Goal: Task Accomplishment & Management: Use online tool/utility

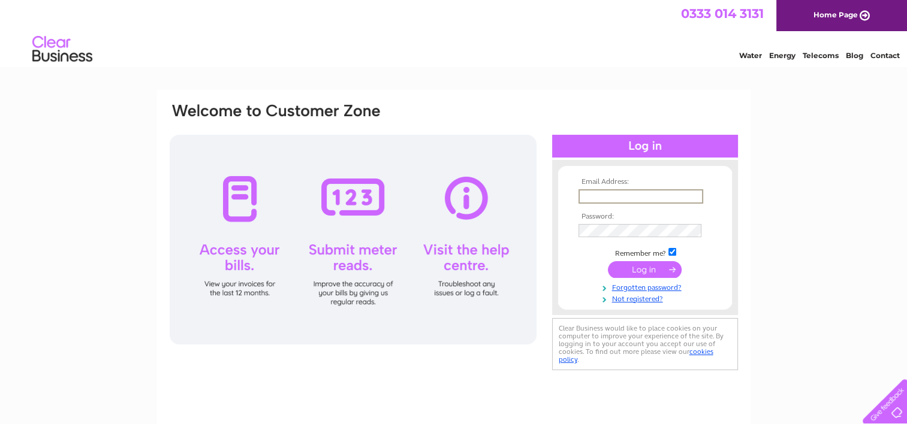
click at [606, 195] on input "text" at bounding box center [640, 196] width 125 height 14
type input "[PERSON_NAME][EMAIL_ADDRESS][DOMAIN_NAME]"
click at [656, 269] on input "submit" at bounding box center [645, 268] width 74 height 17
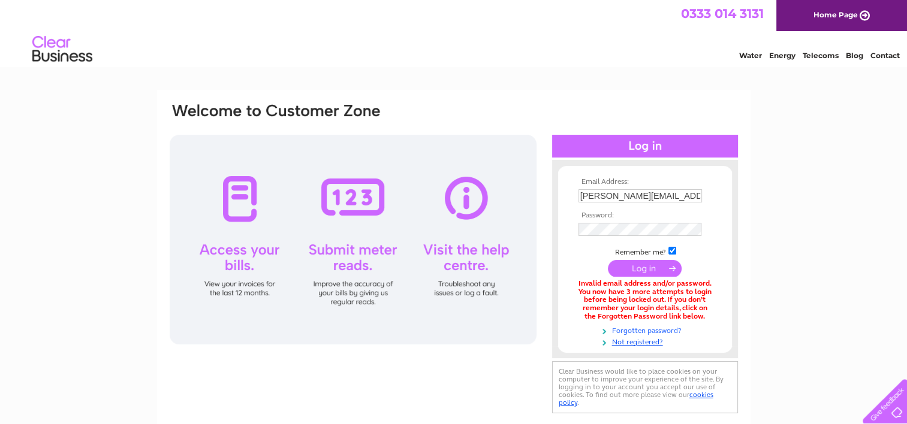
click at [650, 327] on link "Forgotten password?" at bounding box center [646, 329] width 136 height 11
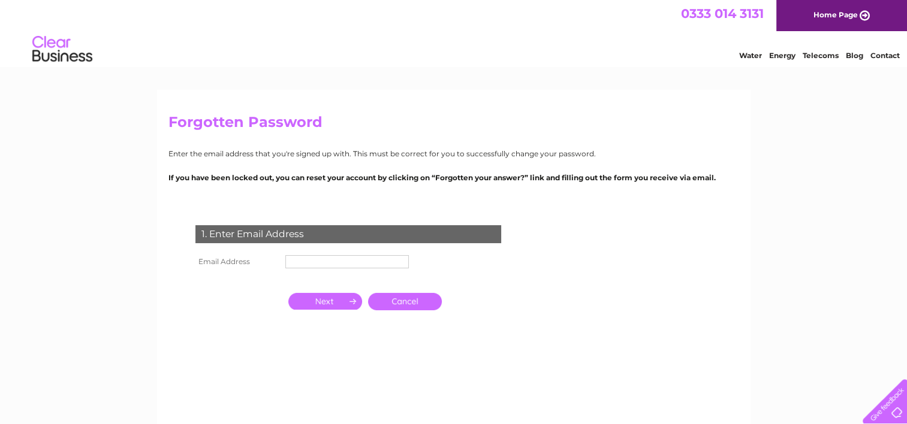
click at [319, 258] on input "text" at bounding box center [346, 261] width 123 height 13
type input "[PERSON_NAME][EMAIL_ADDRESS][DOMAIN_NAME]"
click at [336, 302] on input "button" at bounding box center [325, 302] width 74 height 17
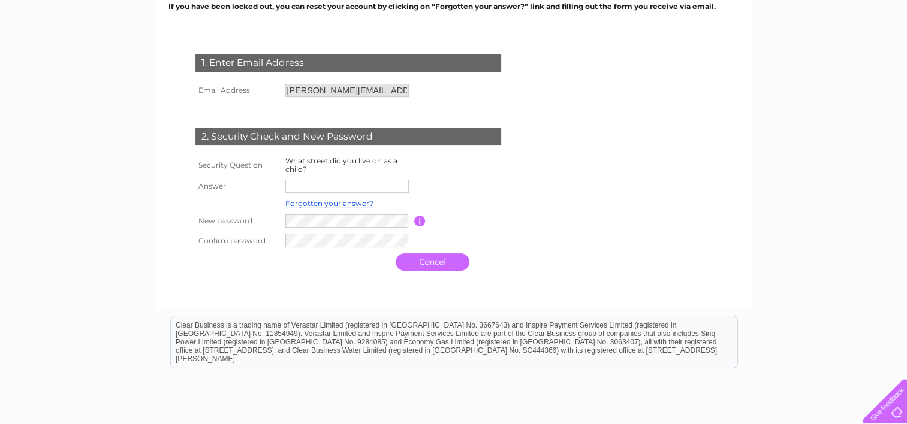
scroll to position [180, 0]
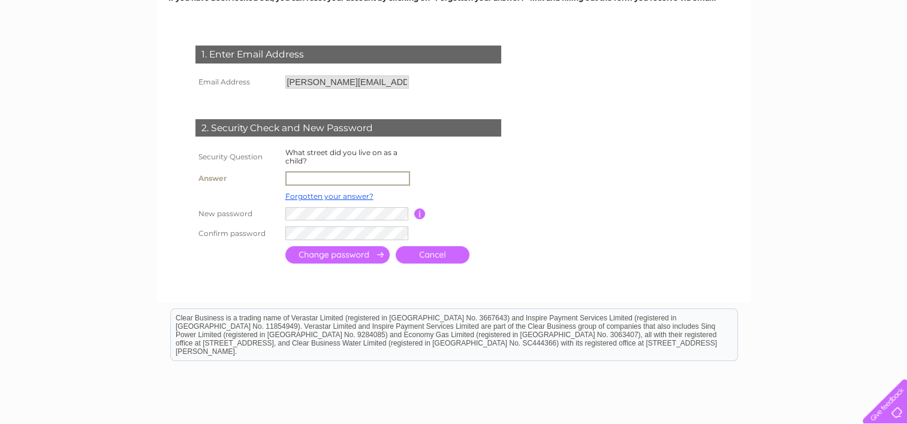
click at [314, 180] on input "text" at bounding box center [347, 178] width 125 height 14
type input "Laburnum Lea"
click at [366, 252] on input "submit" at bounding box center [337, 254] width 104 height 17
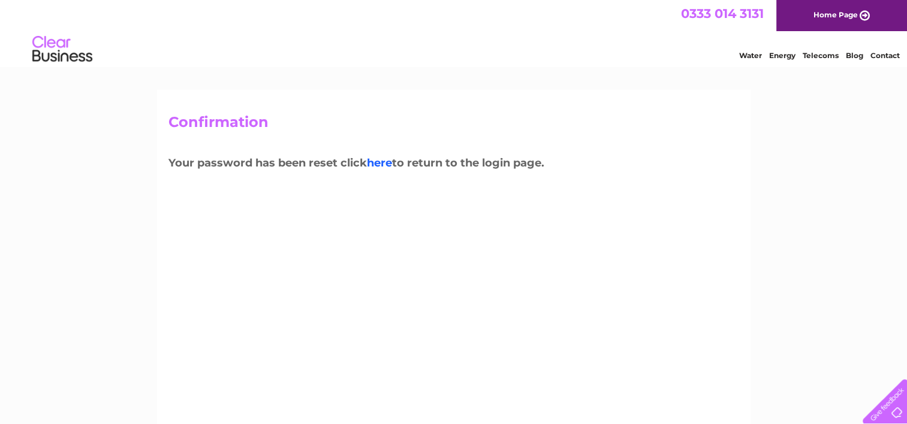
click at [384, 161] on link "here" at bounding box center [379, 162] width 25 height 13
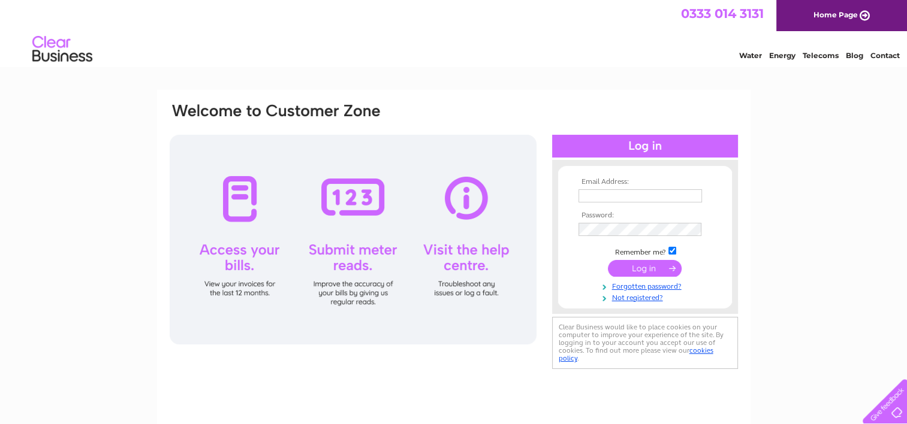
type input "[PERSON_NAME][EMAIL_ADDRESS][DOMAIN_NAME]"
click at [625, 262] on input "submit" at bounding box center [645, 268] width 74 height 17
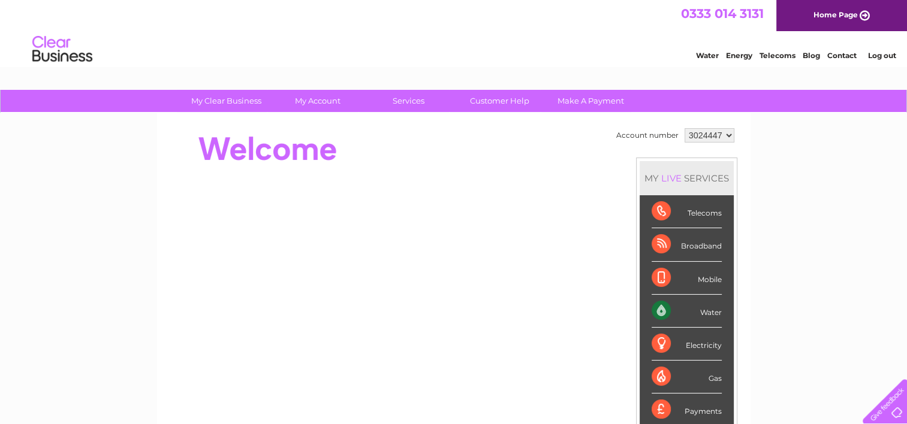
click at [703, 311] on div "Water" at bounding box center [687, 311] width 70 height 33
click at [659, 302] on div "Water" at bounding box center [687, 311] width 70 height 33
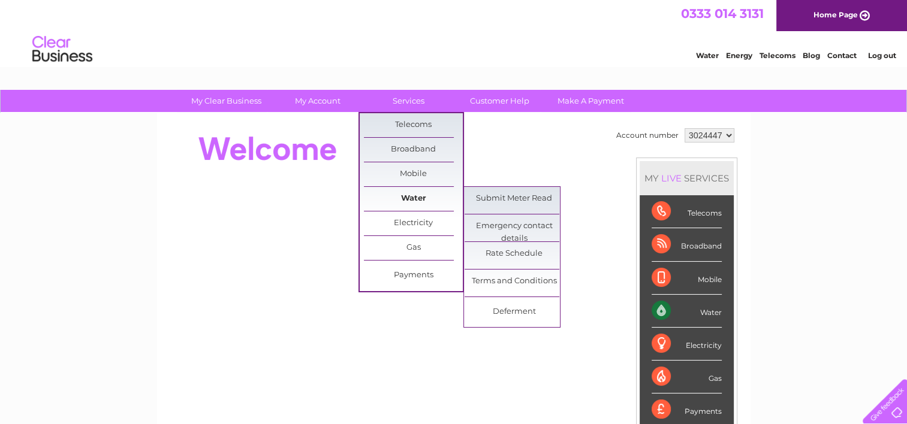
click at [409, 197] on link "Water" at bounding box center [413, 199] width 99 height 24
click at [480, 198] on link "Submit Meter Read" at bounding box center [514, 199] width 99 height 24
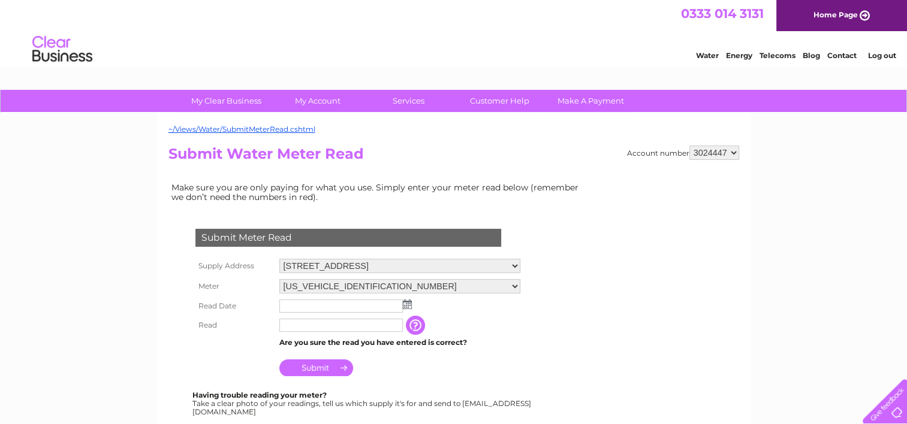
click at [406, 300] on img at bounding box center [407, 305] width 9 height 10
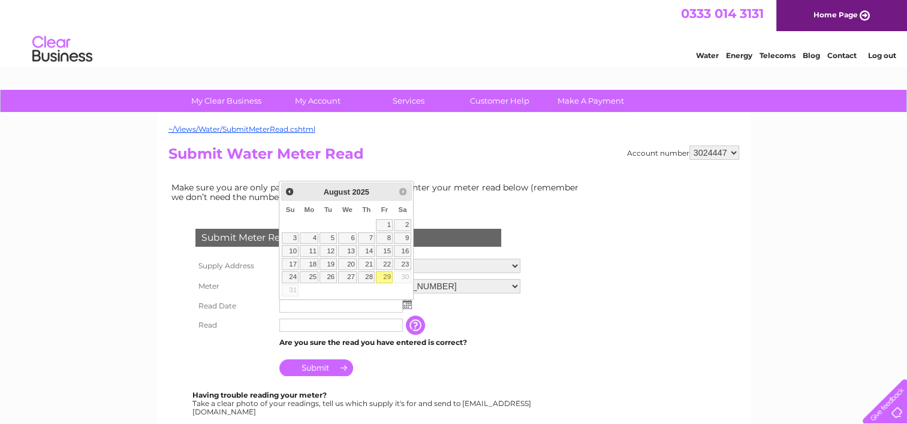
click at [390, 273] on link "29" at bounding box center [384, 278] width 17 height 12
type input "[DATE]"
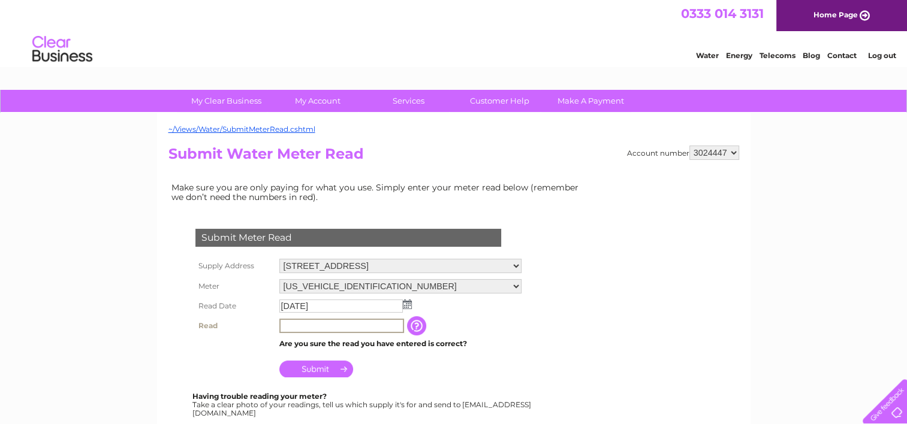
click at [377, 326] on input "text" at bounding box center [341, 326] width 125 height 14
type input "05040"
click at [319, 365] on input "Submit" at bounding box center [316, 368] width 74 height 17
